Goal: Task Accomplishment & Management: Manage account settings

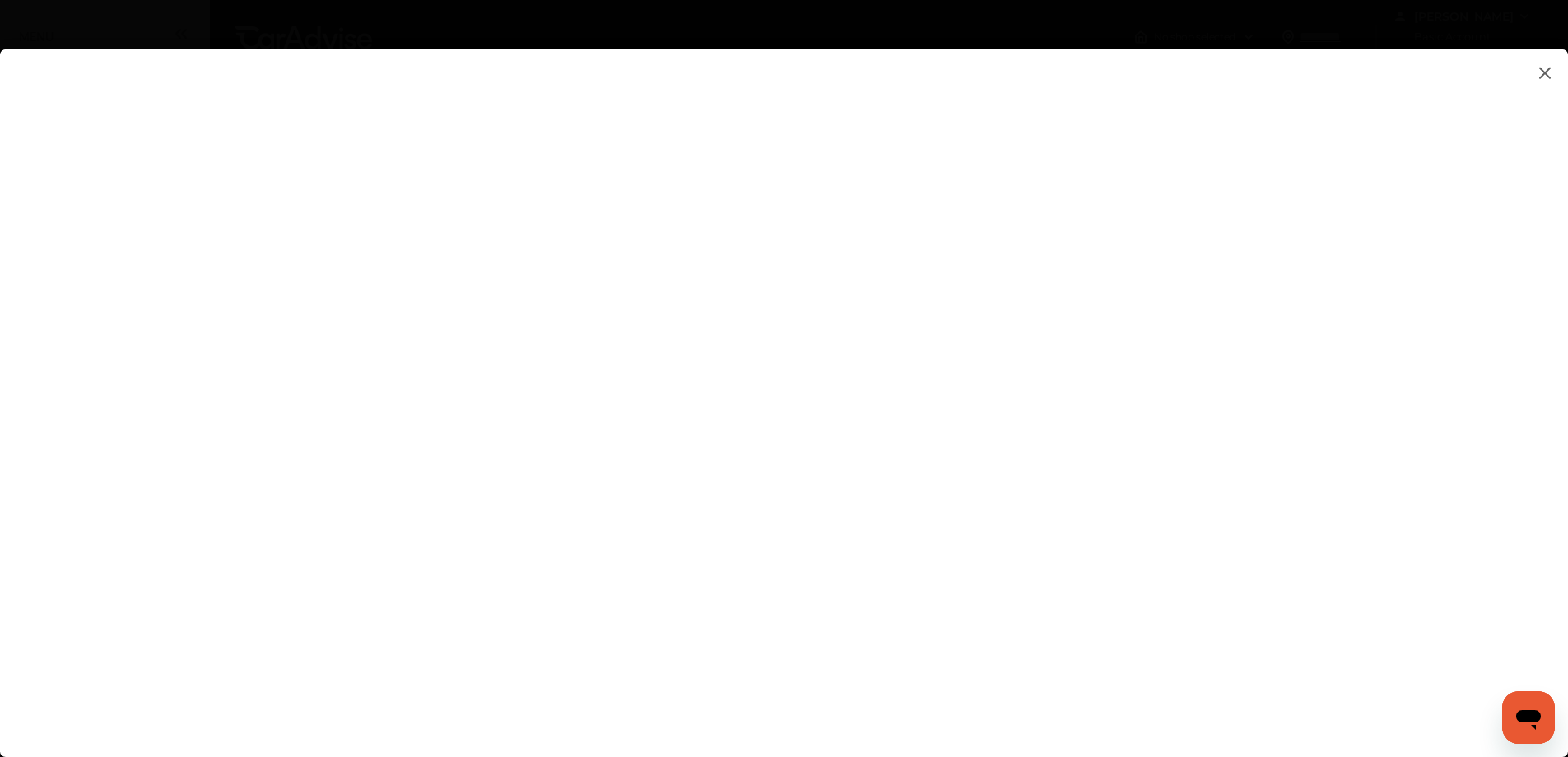
click at [975, 499] on flutter-view at bounding box center [784, 386] width 1568 height 674
type input "**********"
click at [1299, 449] on flutter-view at bounding box center [784, 386] width 1568 height 674
click at [1297, 330] on flutter-view at bounding box center [784, 386] width 1568 height 674
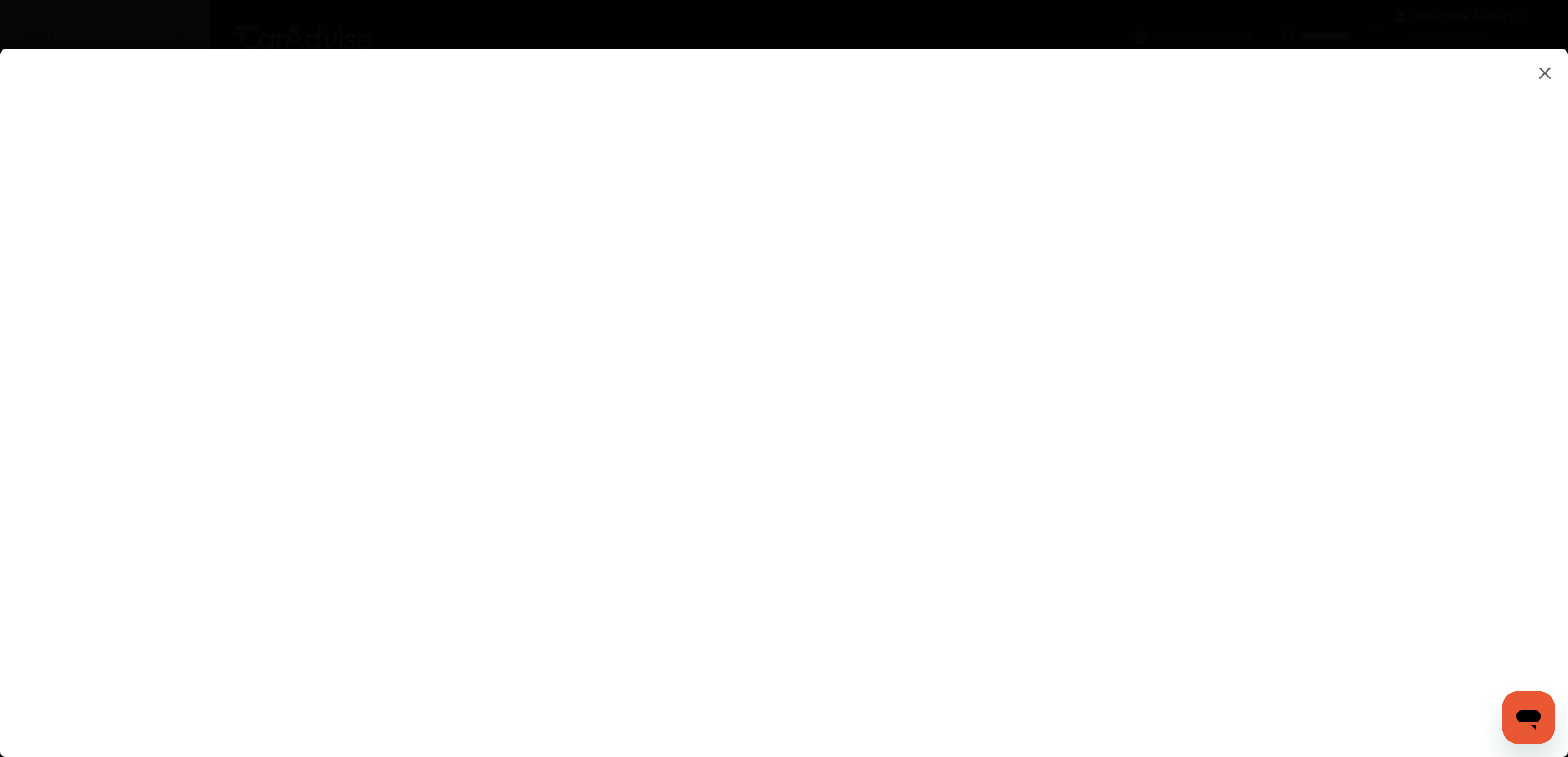
click at [1541, 68] on img at bounding box center [1544, 72] width 20 height 20
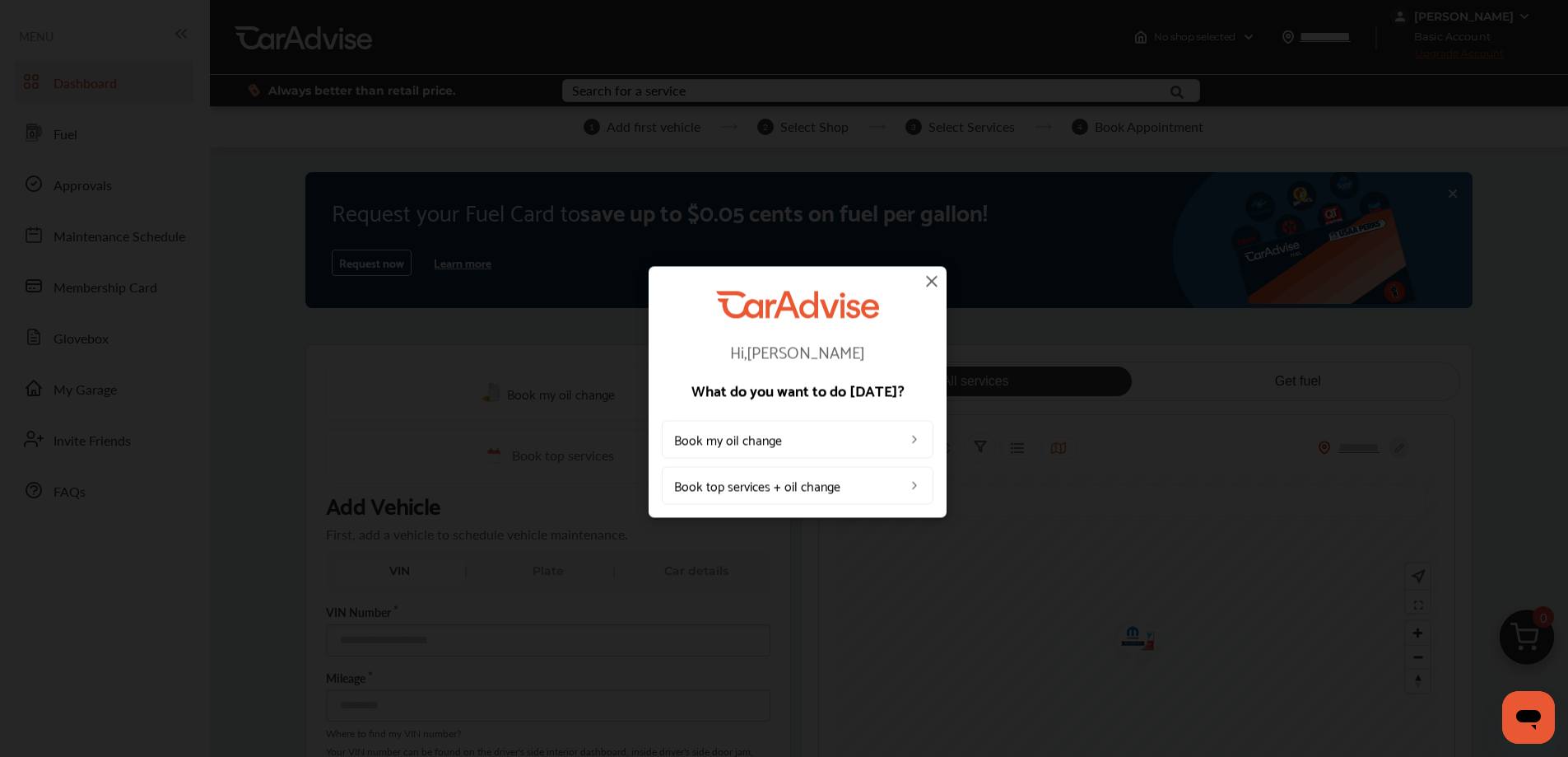
click at [929, 282] on img at bounding box center [931, 281] width 20 height 20
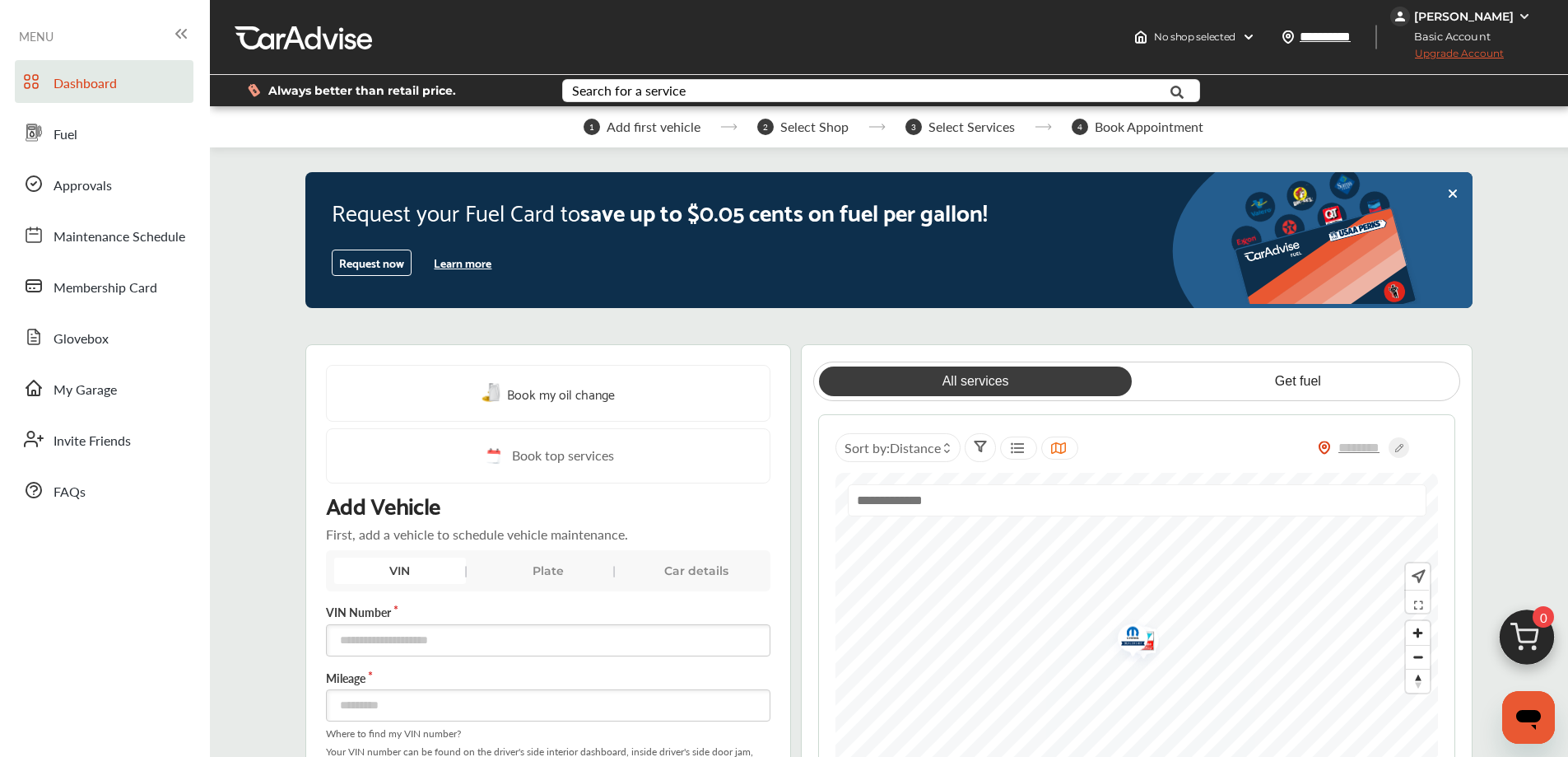
click at [1526, 12] on img at bounding box center [1524, 16] width 13 height 13
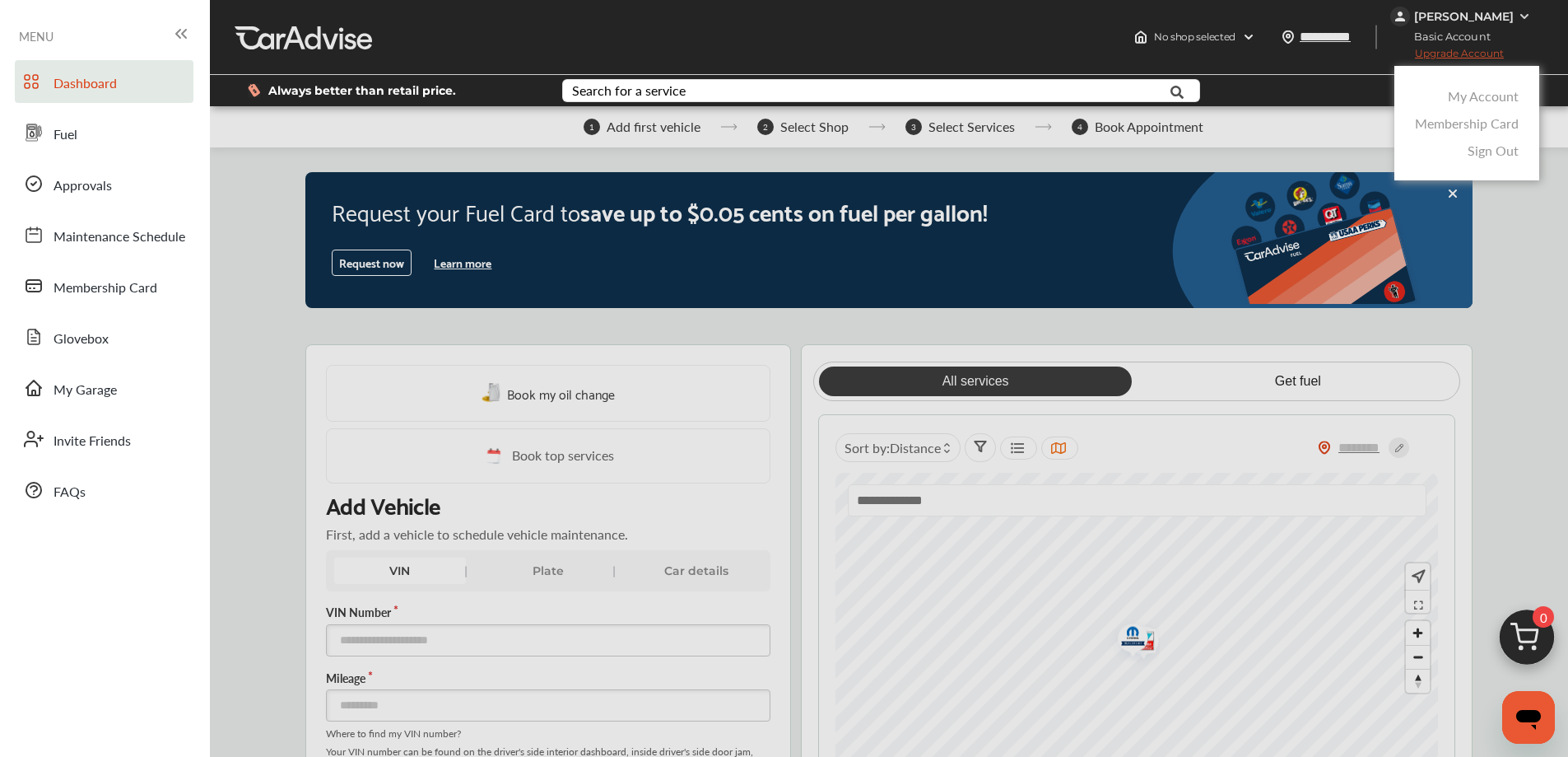
click at [1483, 154] on link "Sign Out" at bounding box center [1492, 151] width 51 height 19
